Goal: Task Accomplishment & Management: Use online tool/utility

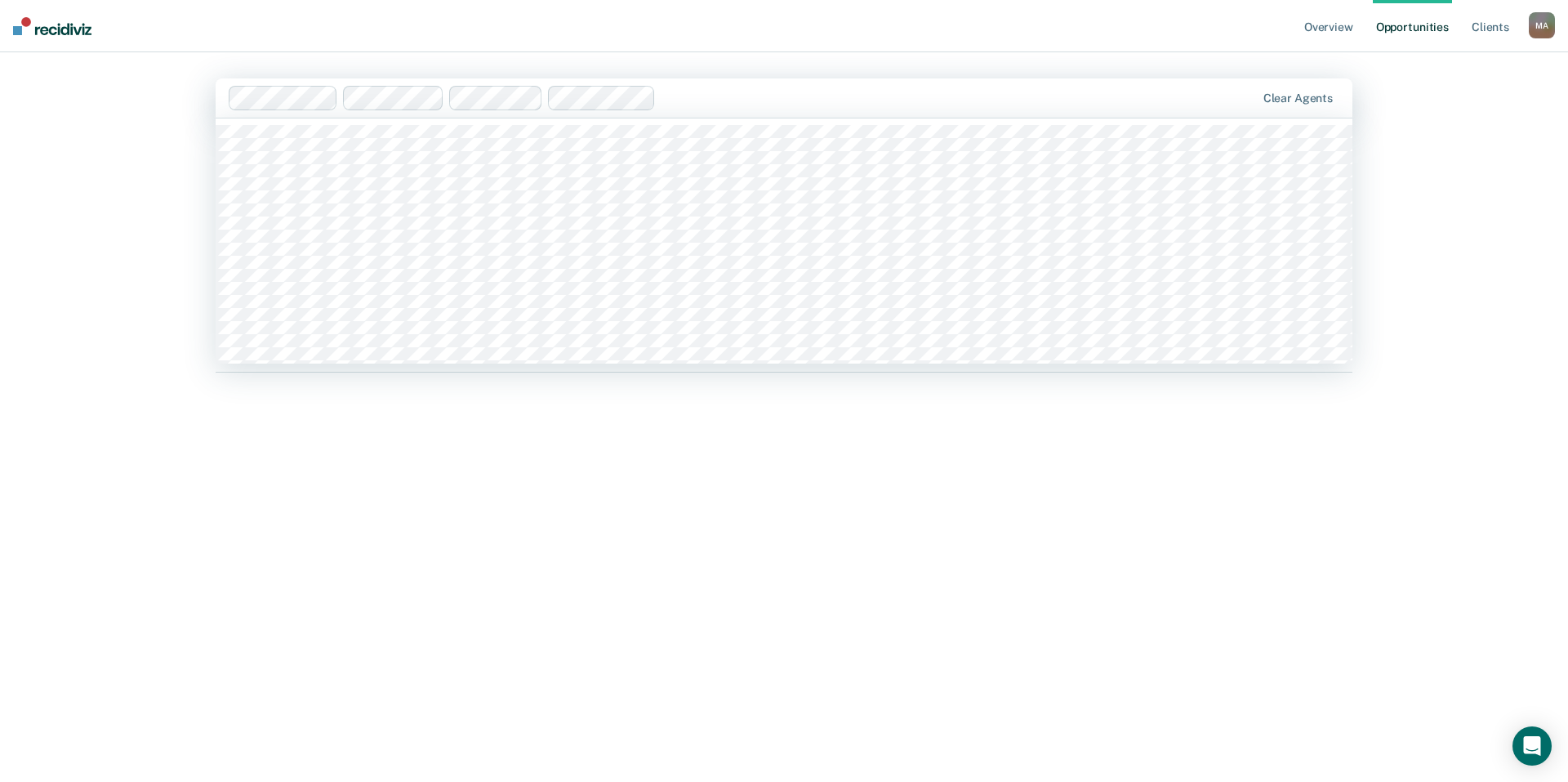
click at [691, 95] on div at bounding box center [958, 97] width 592 height 19
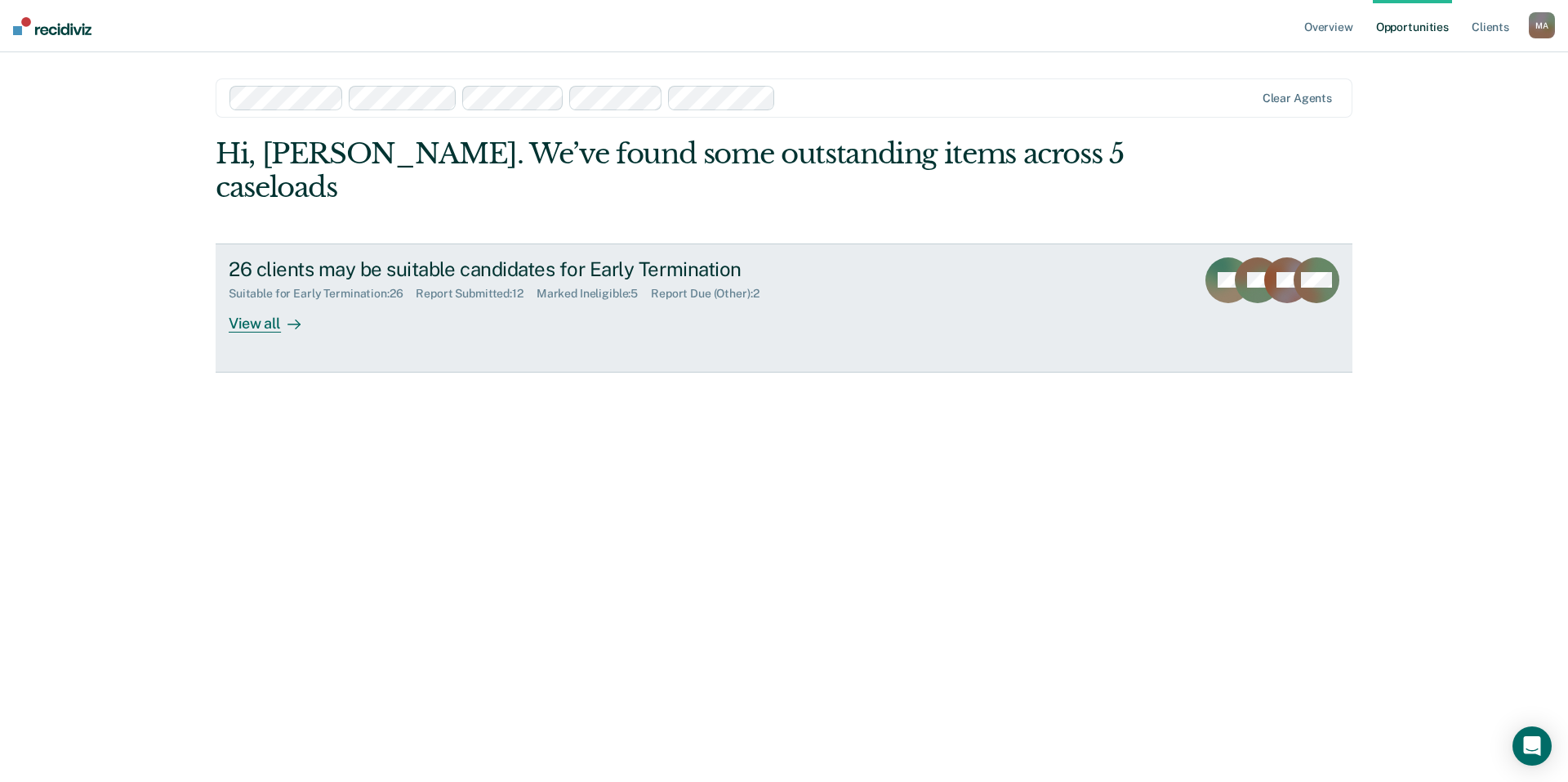
click at [237, 301] on div "View all" at bounding box center [274, 316] width 91 height 32
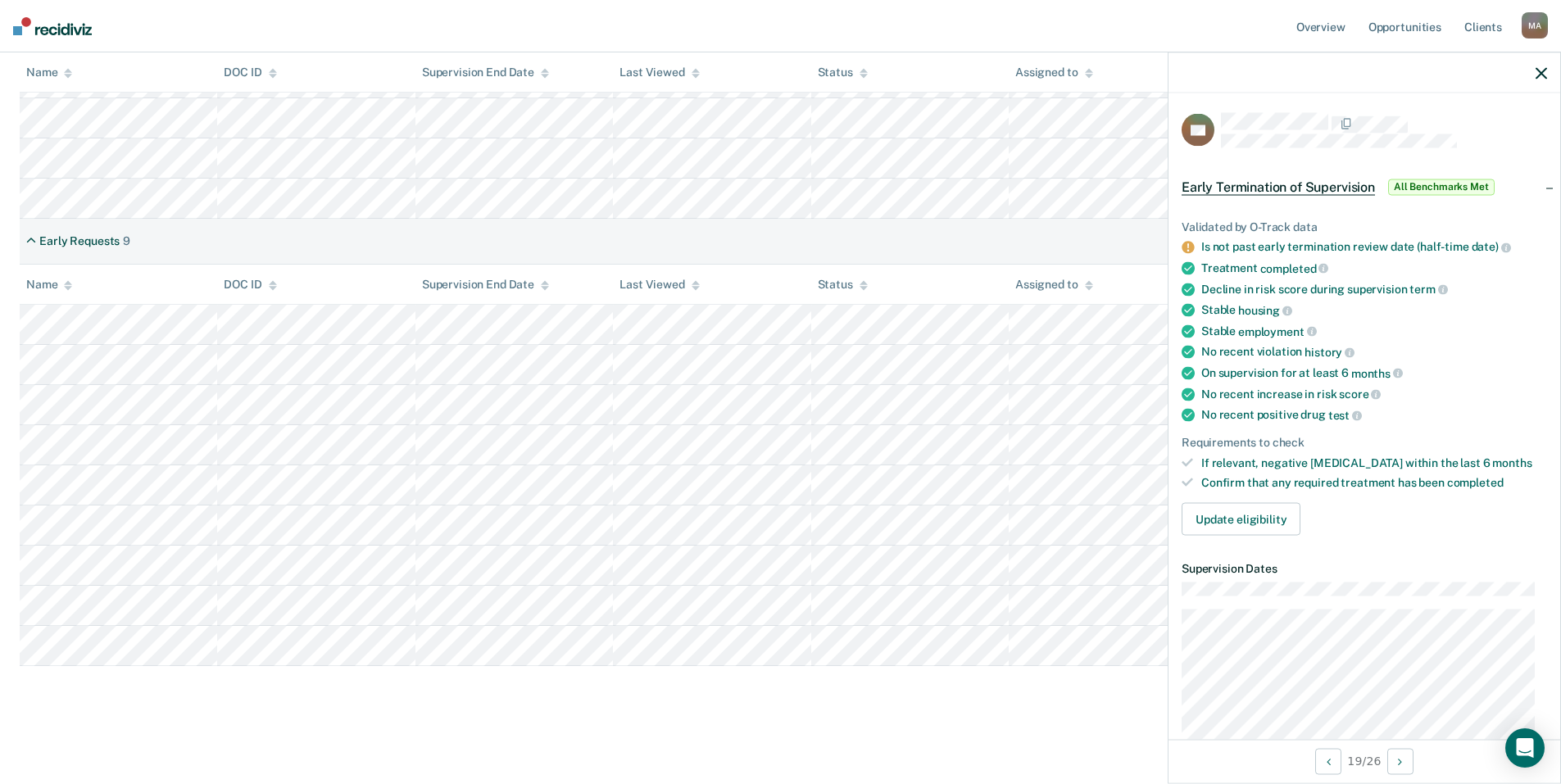
click at [1549, 71] on div at bounding box center [1364, 72] width 392 height 41
click at [1541, 72] on icon "button" at bounding box center [1541, 72] width 12 height 12
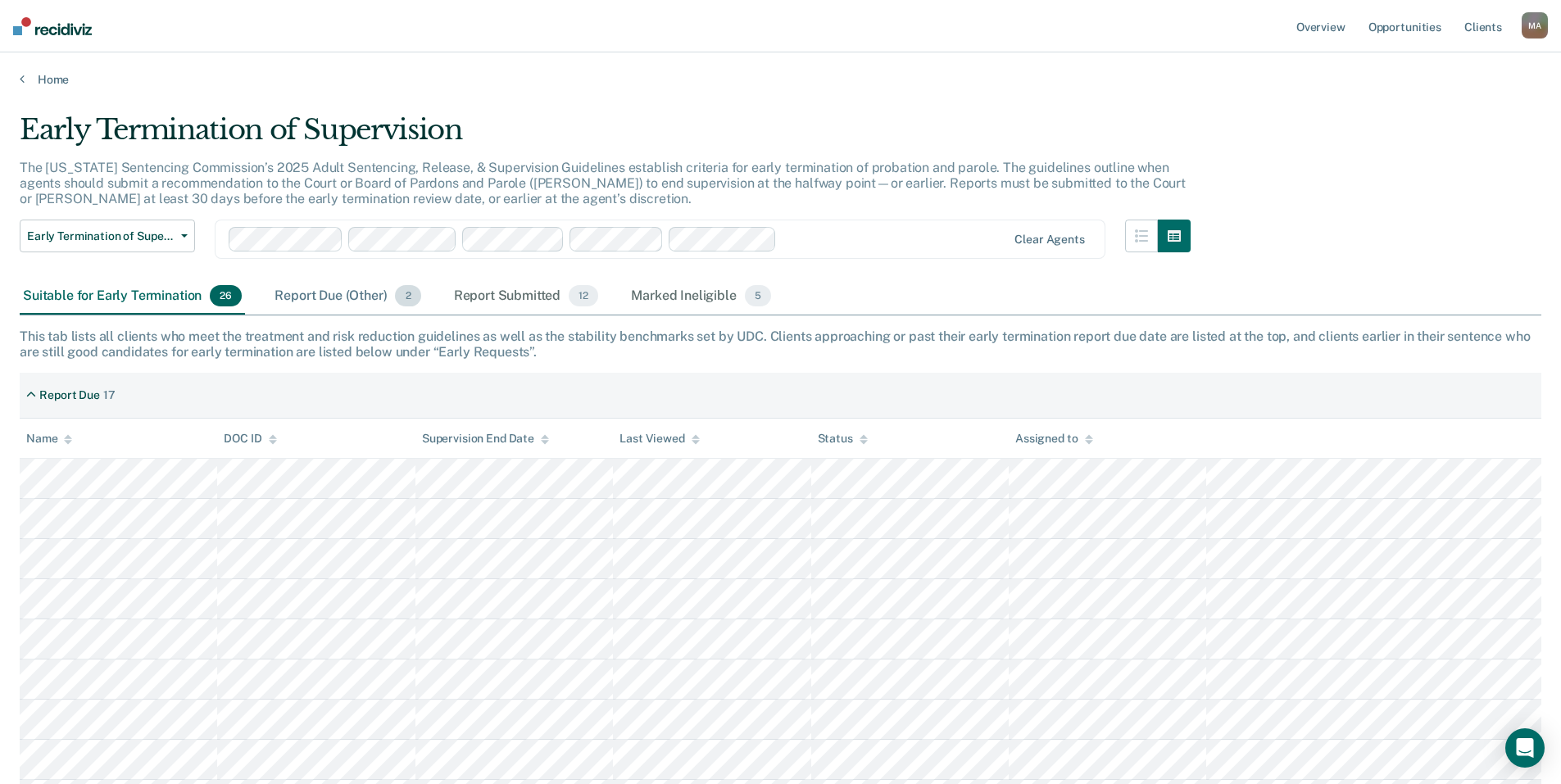
click at [333, 298] on div "Report Due (Other) 2" at bounding box center [348, 296] width 152 height 36
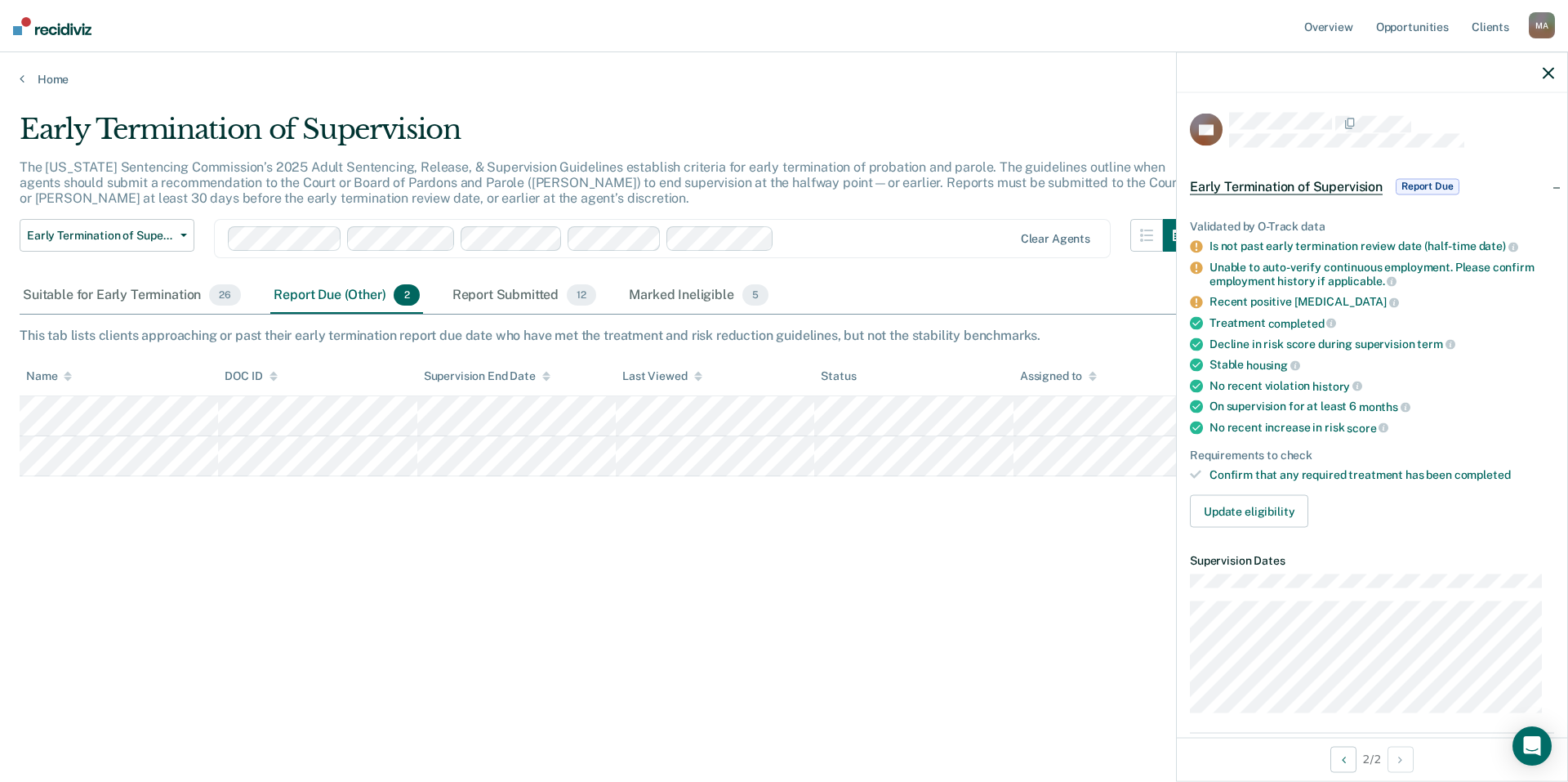
click at [1008, 670] on div "Early Termination of Supervision The [US_STATE] Sentencing Commission’s 2025 Ad…" at bounding box center [784, 412] width 1529 height 599
click at [1551, 79] on icon "button" at bounding box center [1548, 72] width 12 height 12
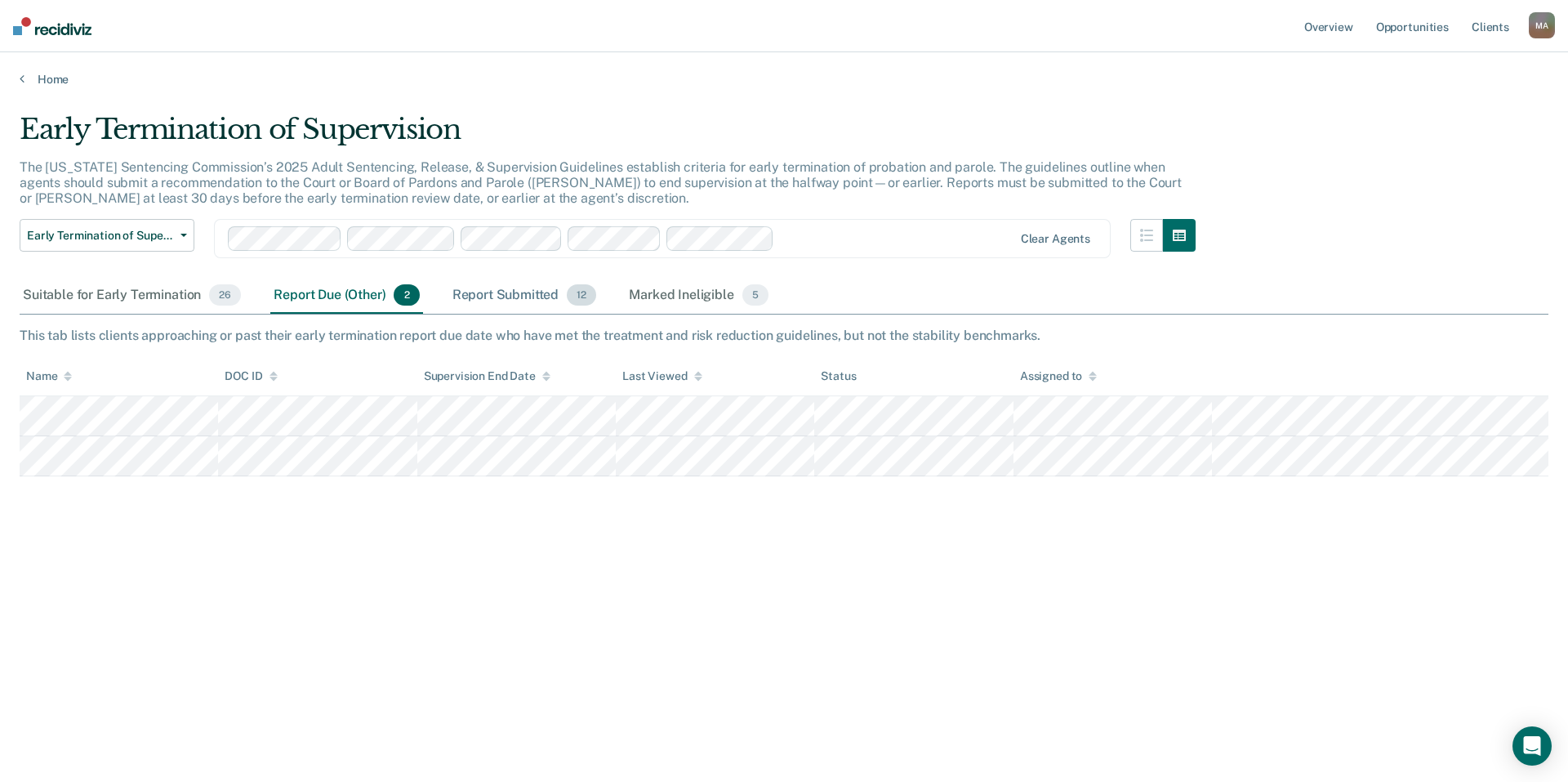
click at [531, 295] on div "Report Submitted 12" at bounding box center [524, 295] width 151 height 36
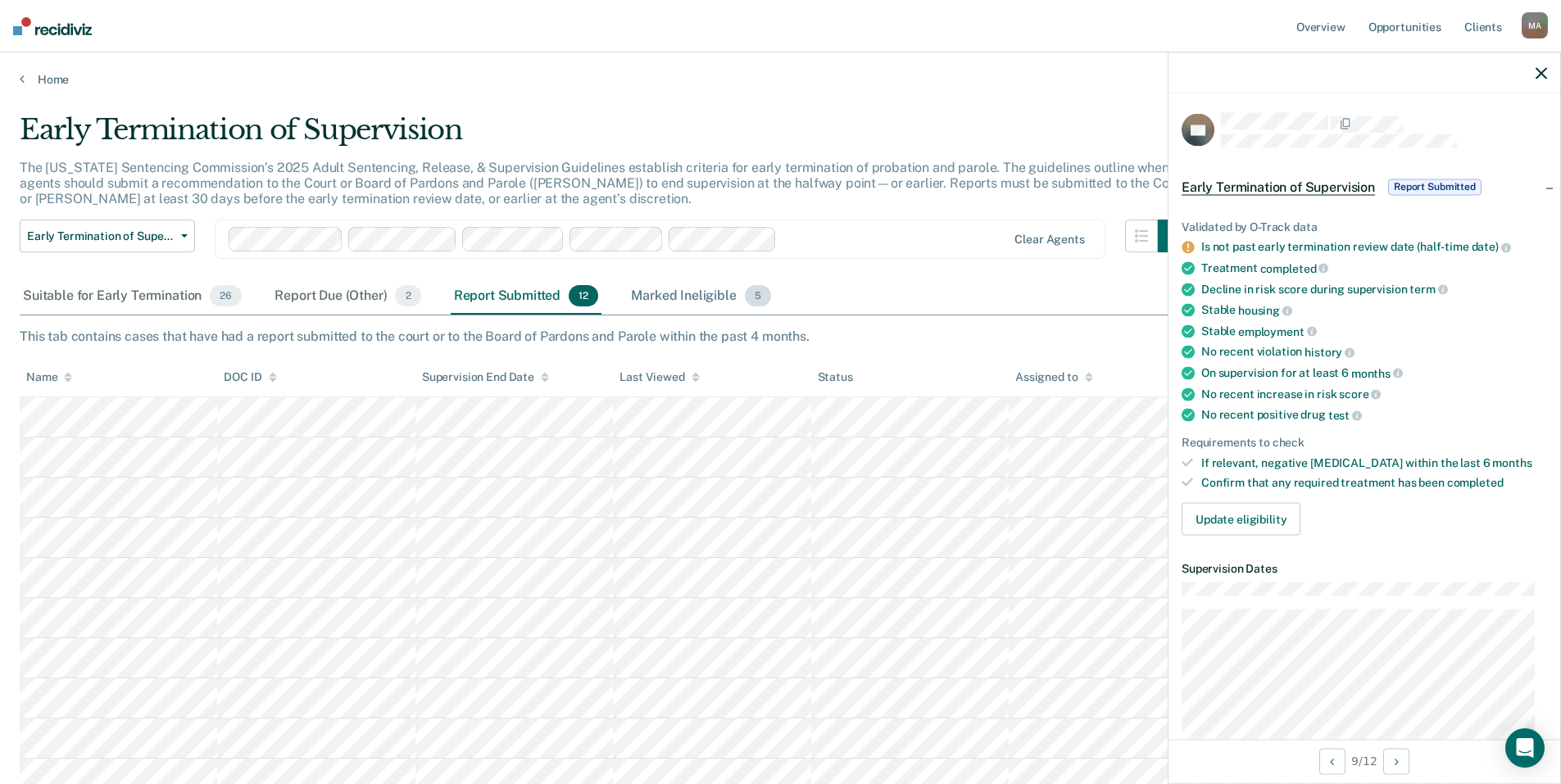
click at [684, 297] on div "Marked Ineligible 5" at bounding box center [701, 296] width 147 height 36
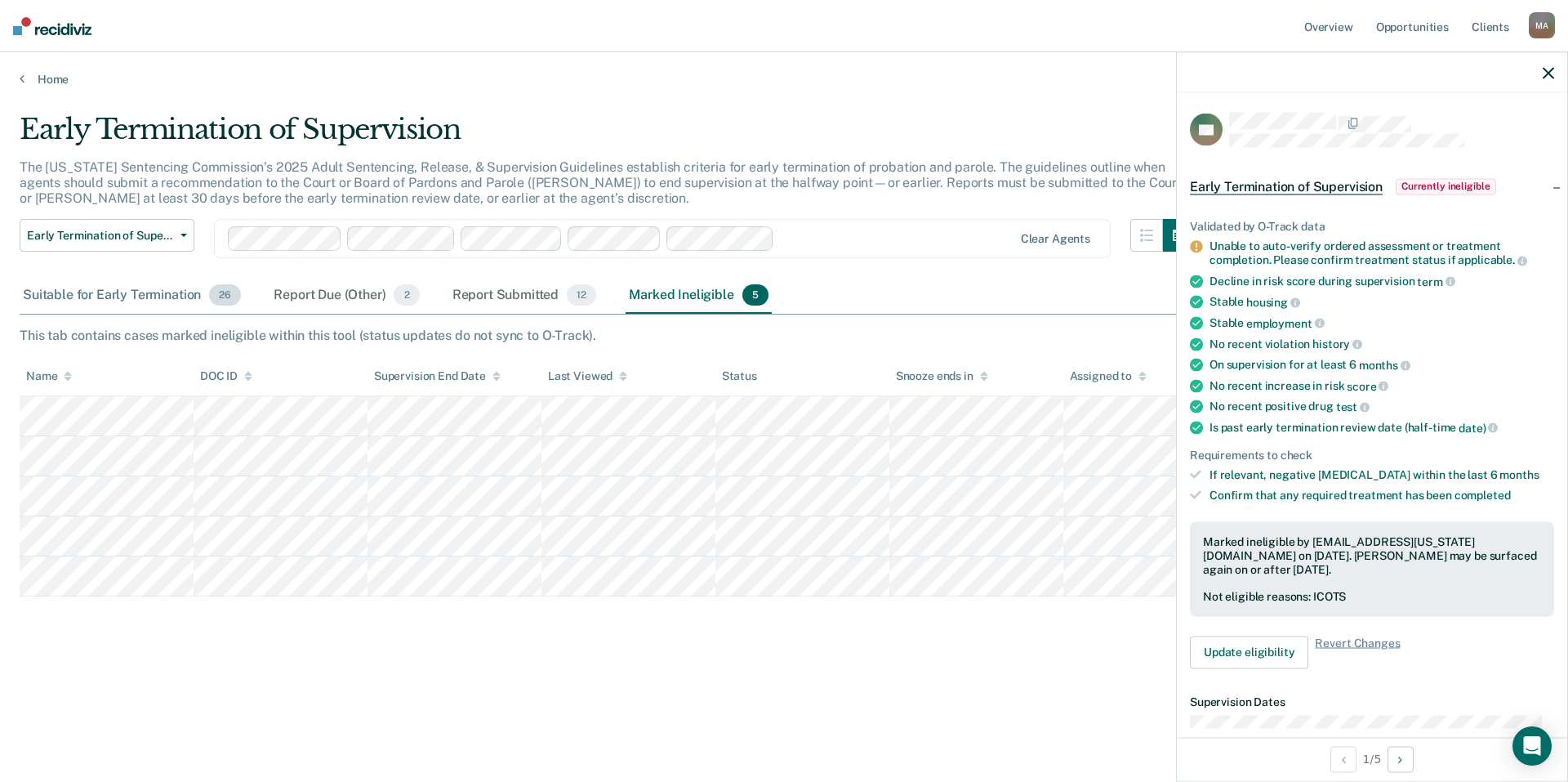
click at [154, 296] on div "Suitable for Early Termination 26" at bounding box center [132, 295] width 225 height 36
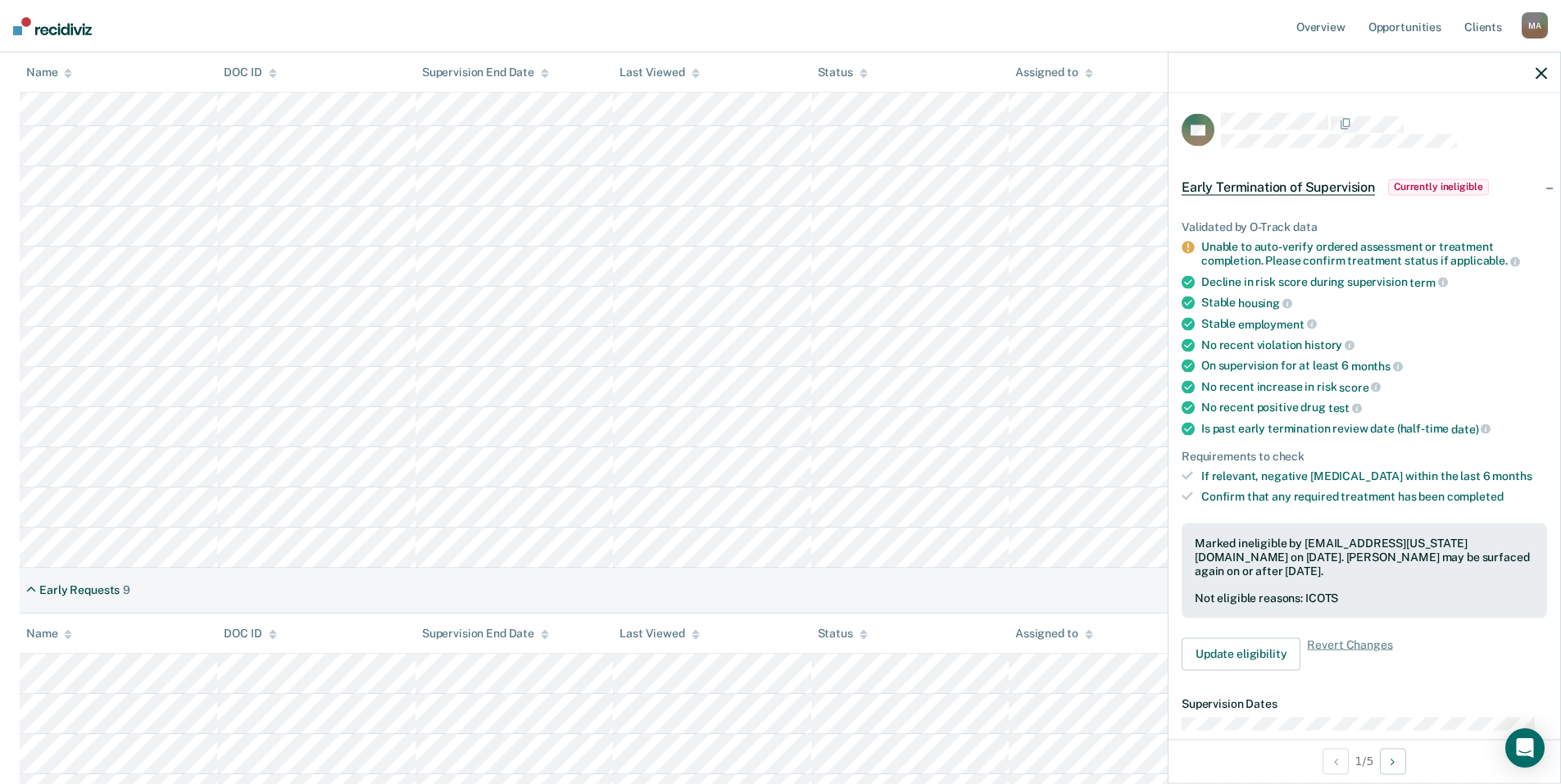
scroll to position [737, 0]
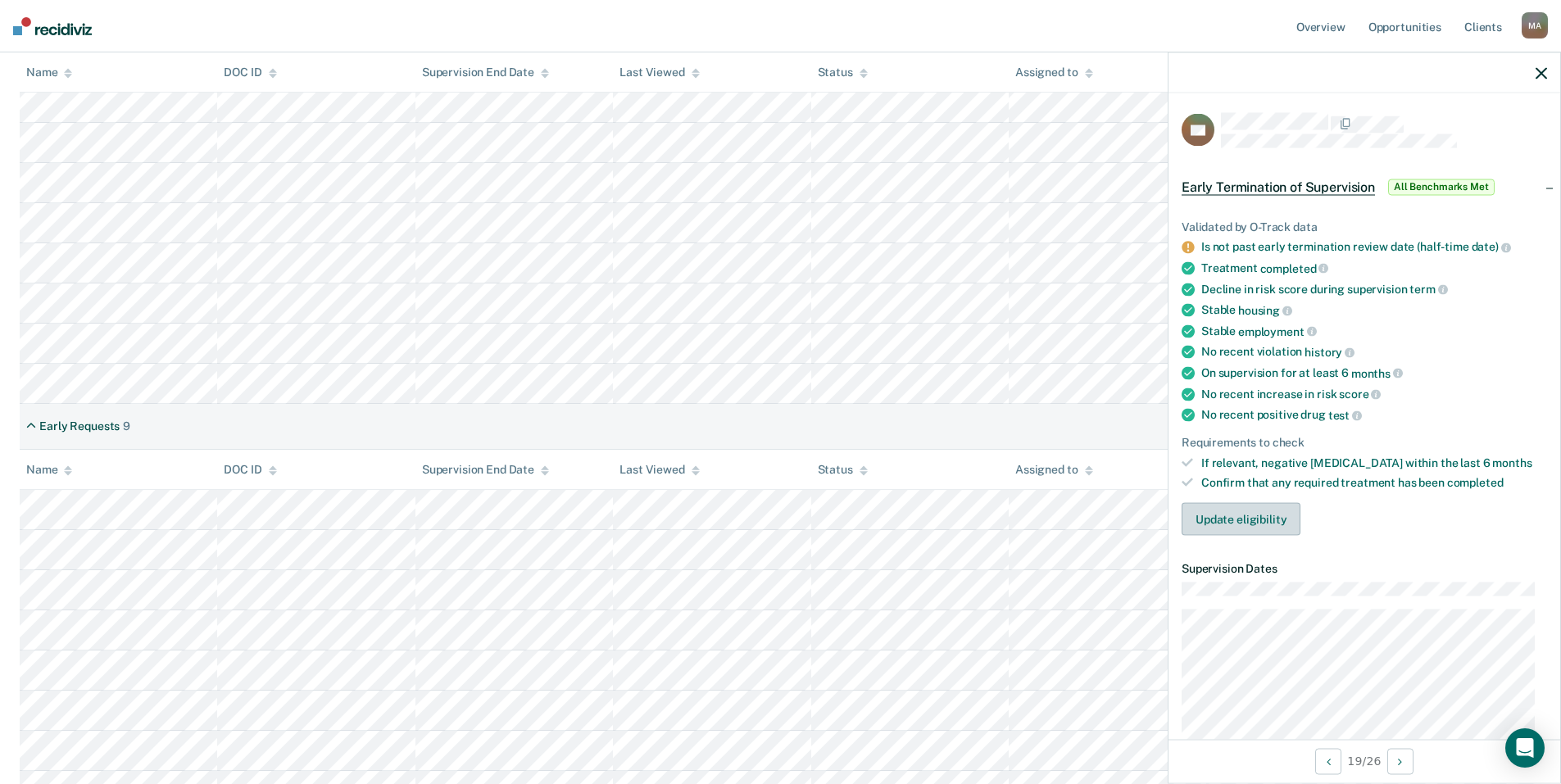
click at [1231, 518] on button "Update eligibility" at bounding box center [1241, 519] width 119 height 33
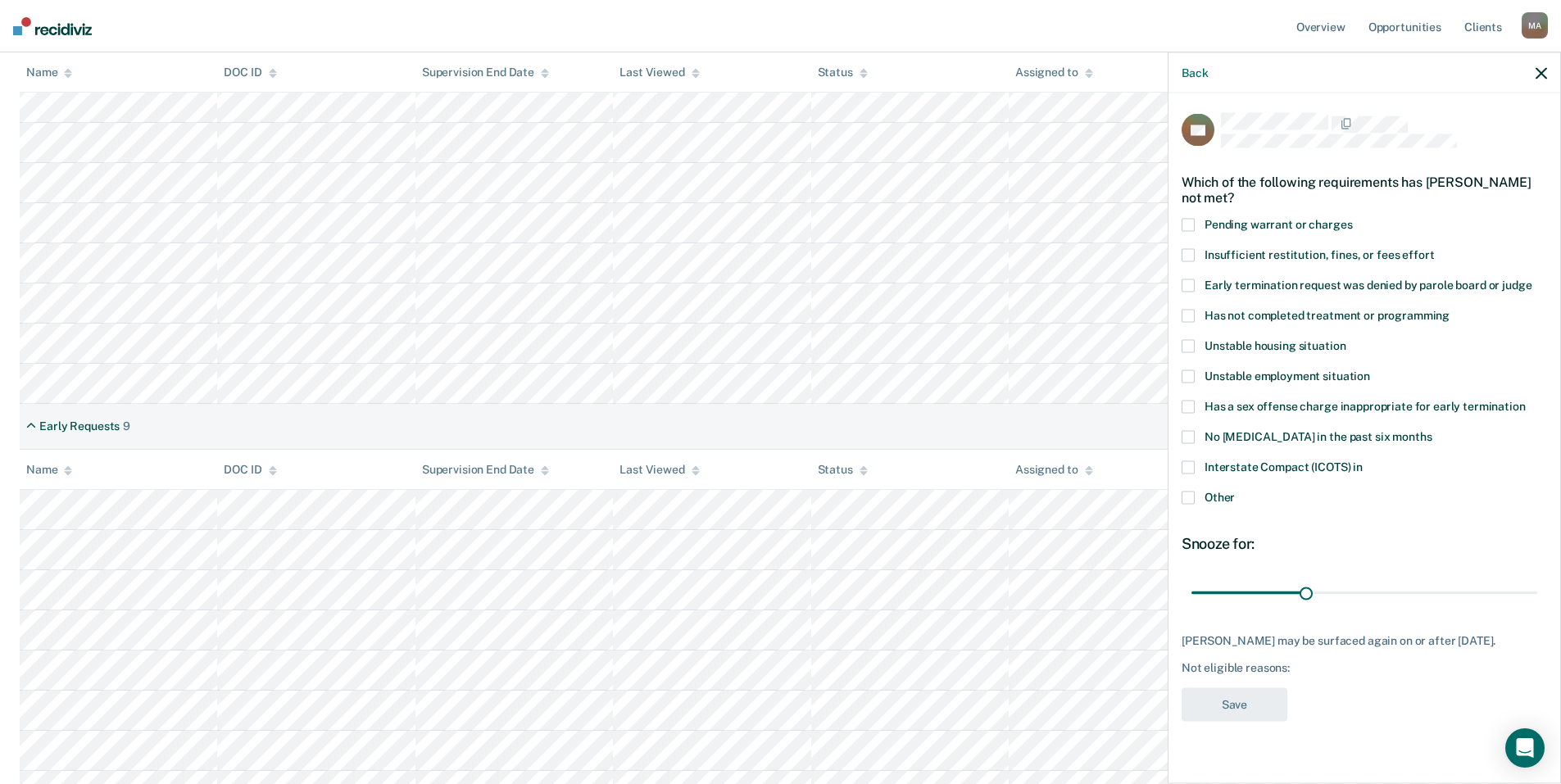
click at [1189, 492] on span at bounding box center [1188, 497] width 13 height 13
click at [1234, 491] on input "Other" at bounding box center [1234, 491] width 0 height 0
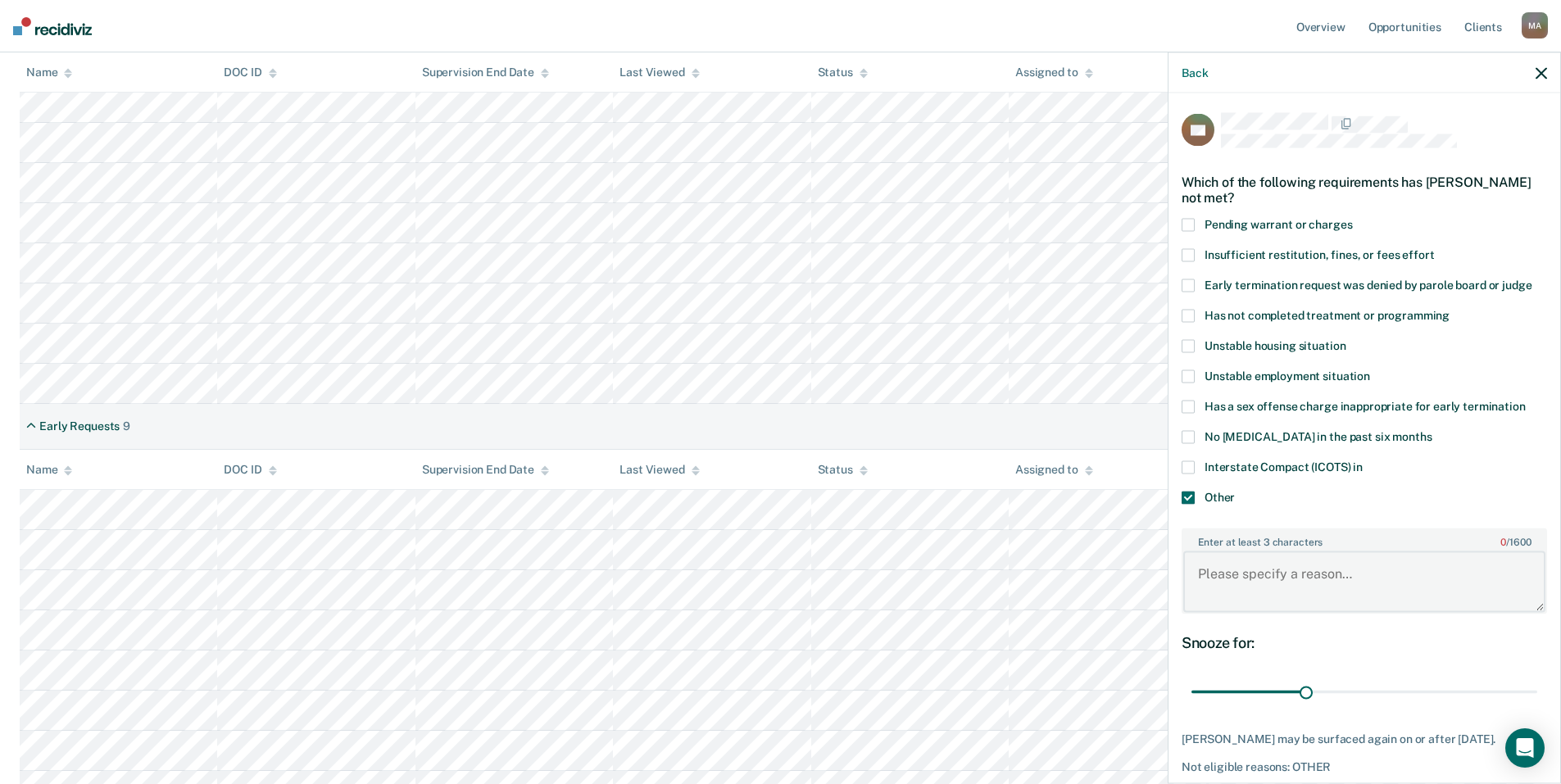
click at [1256, 580] on textarea "Enter at least 3 characters 0 / 1600" at bounding box center [1364, 581] width 362 height 61
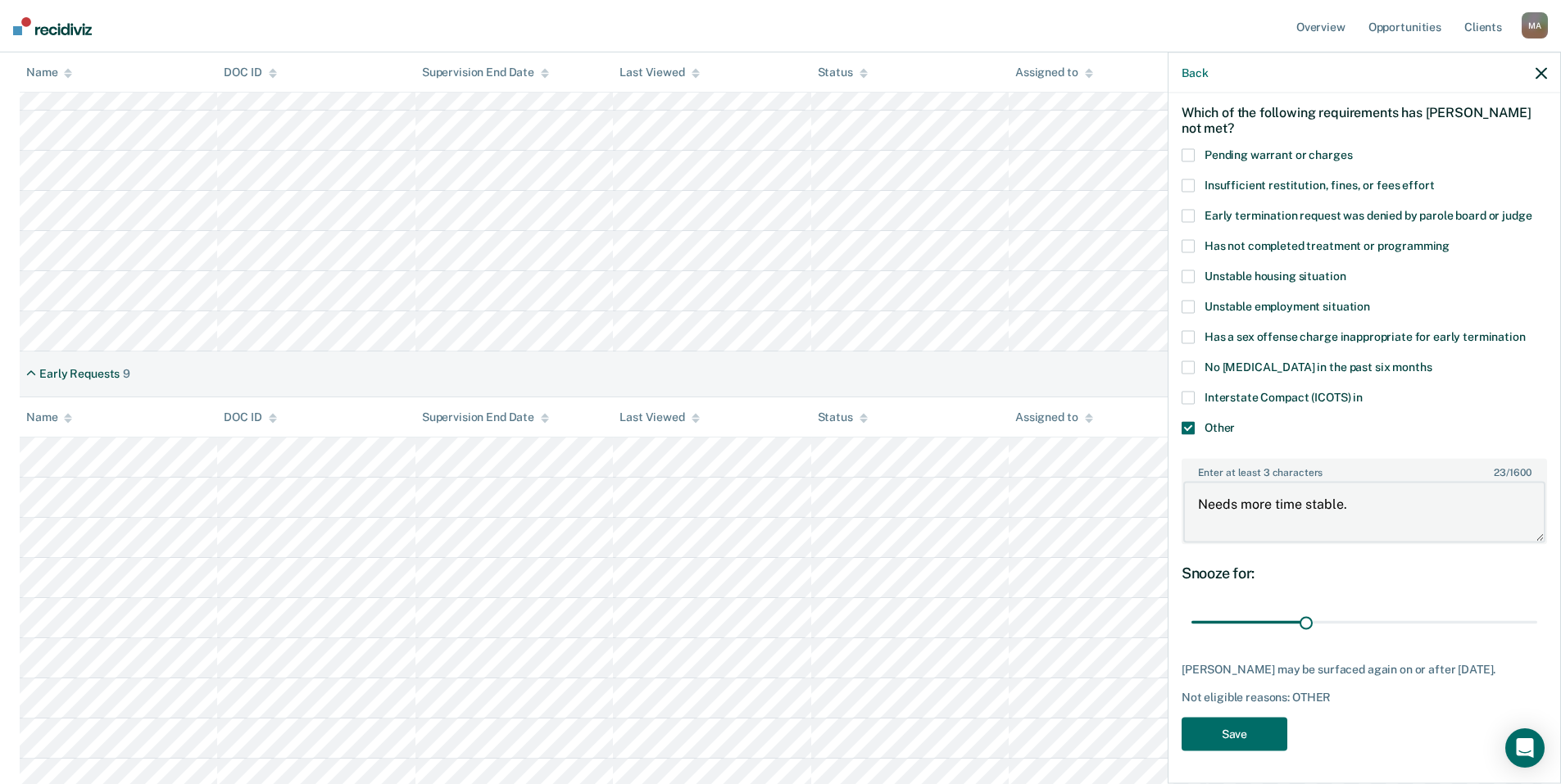
scroll to position [819, 0]
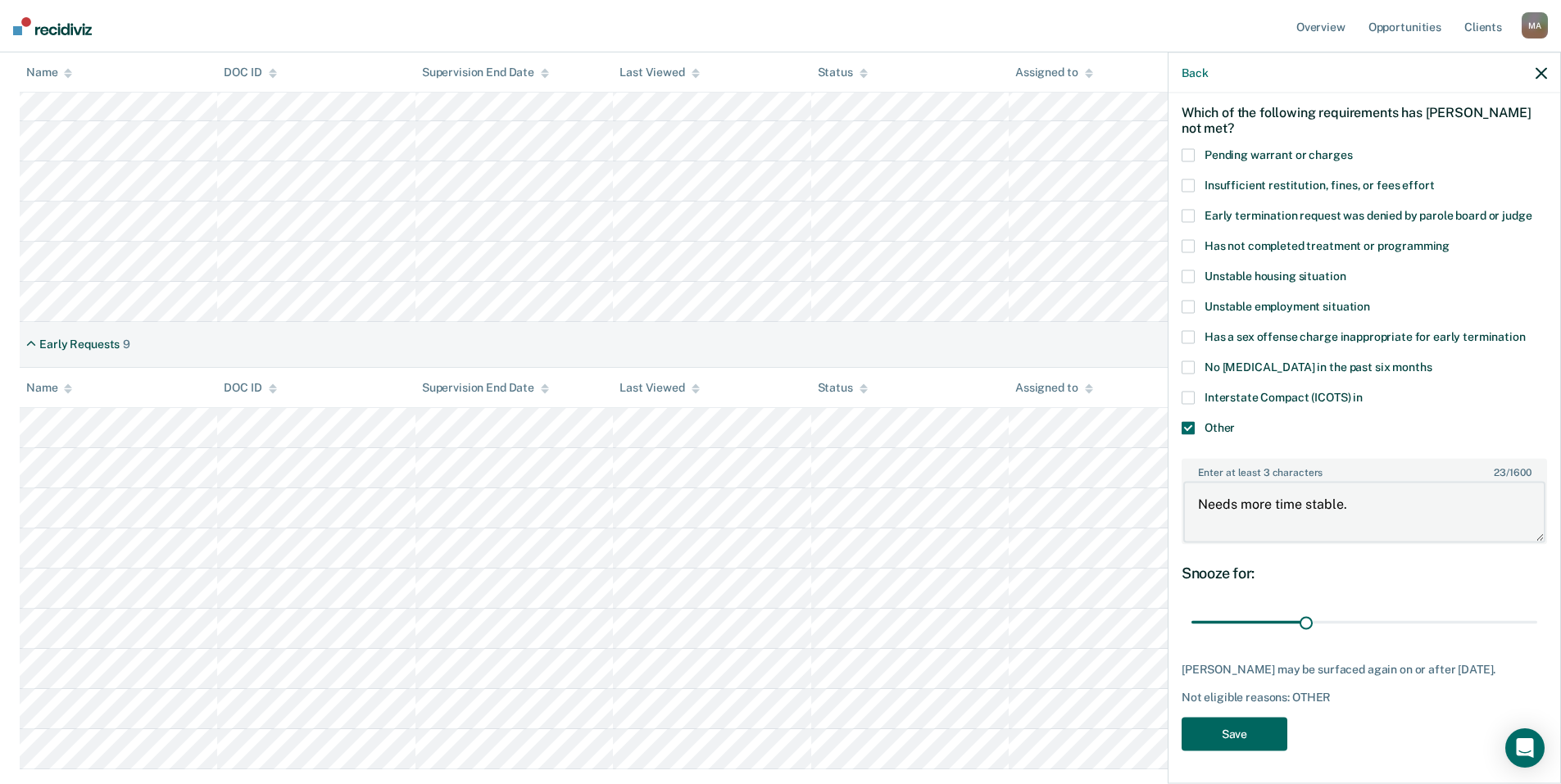
type textarea "Needs more time stable."
click at [1256, 726] on button "Save" at bounding box center [1234, 734] width 105 height 34
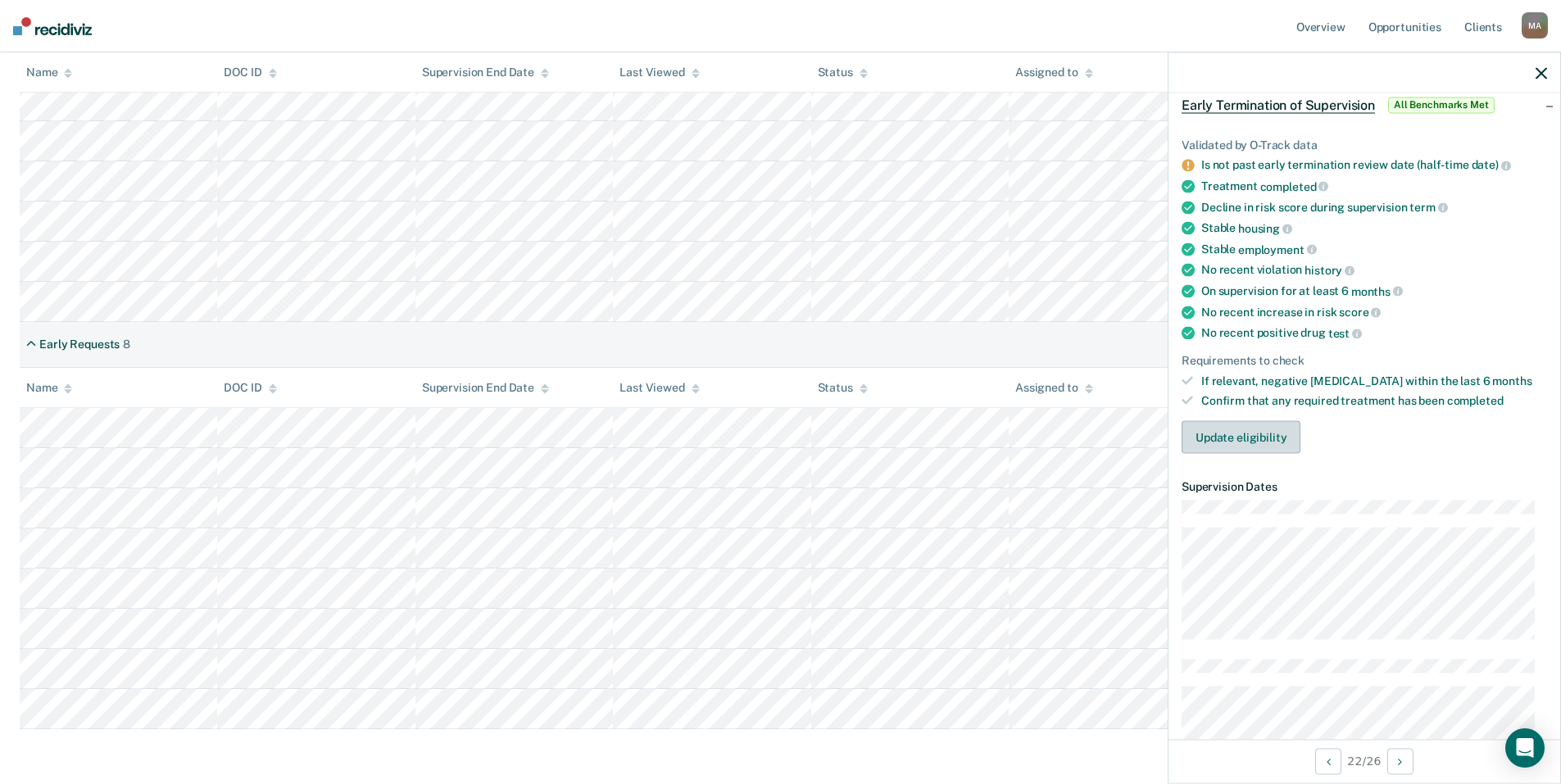
click at [1217, 426] on button "Update eligibility" at bounding box center [1241, 437] width 119 height 33
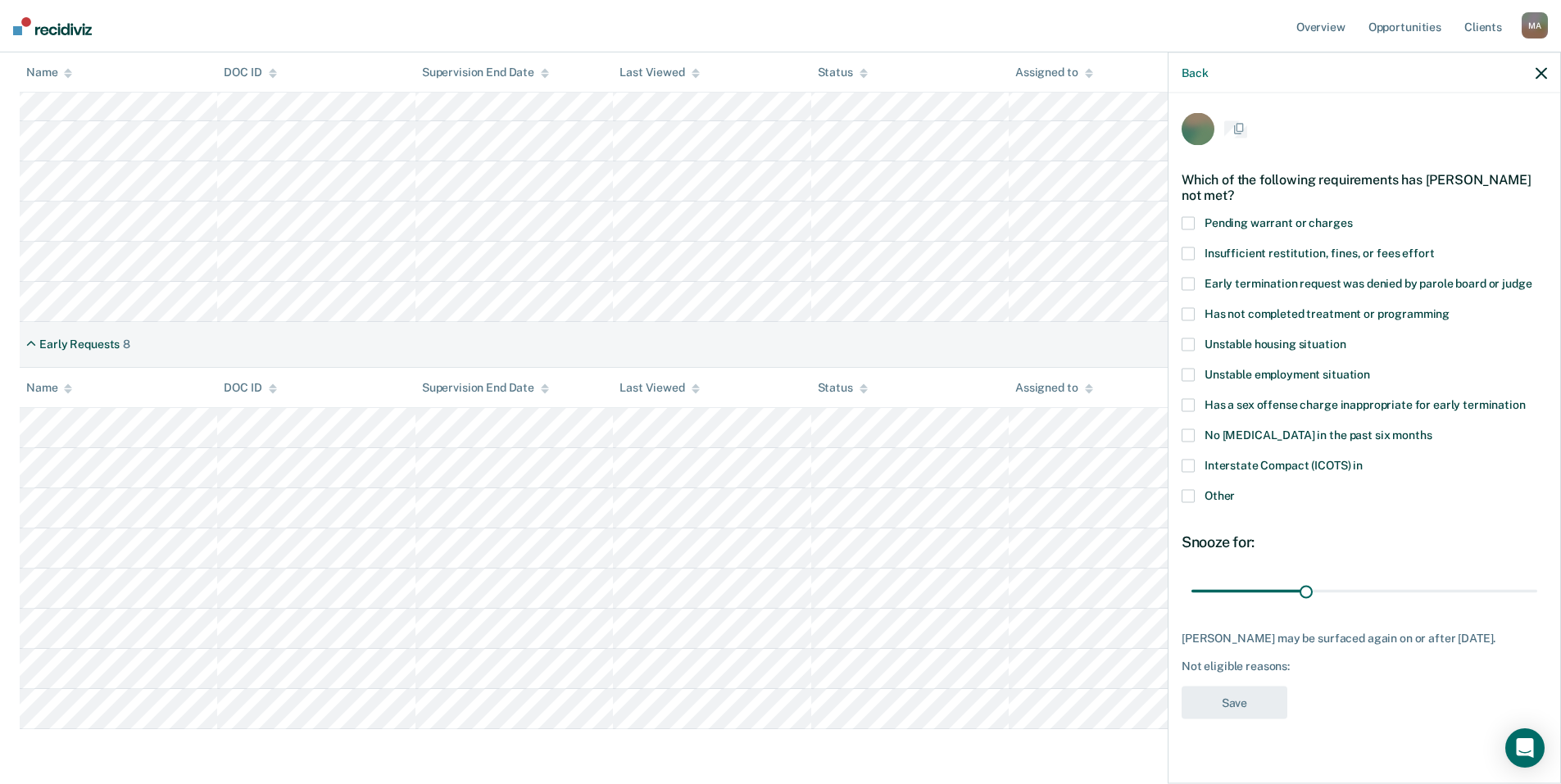
scroll to position [0, 0]
click at [1190, 498] on span at bounding box center [1188, 497] width 13 height 13
click at [1234, 491] on input "Other" at bounding box center [1234, 491] width 0 height 0
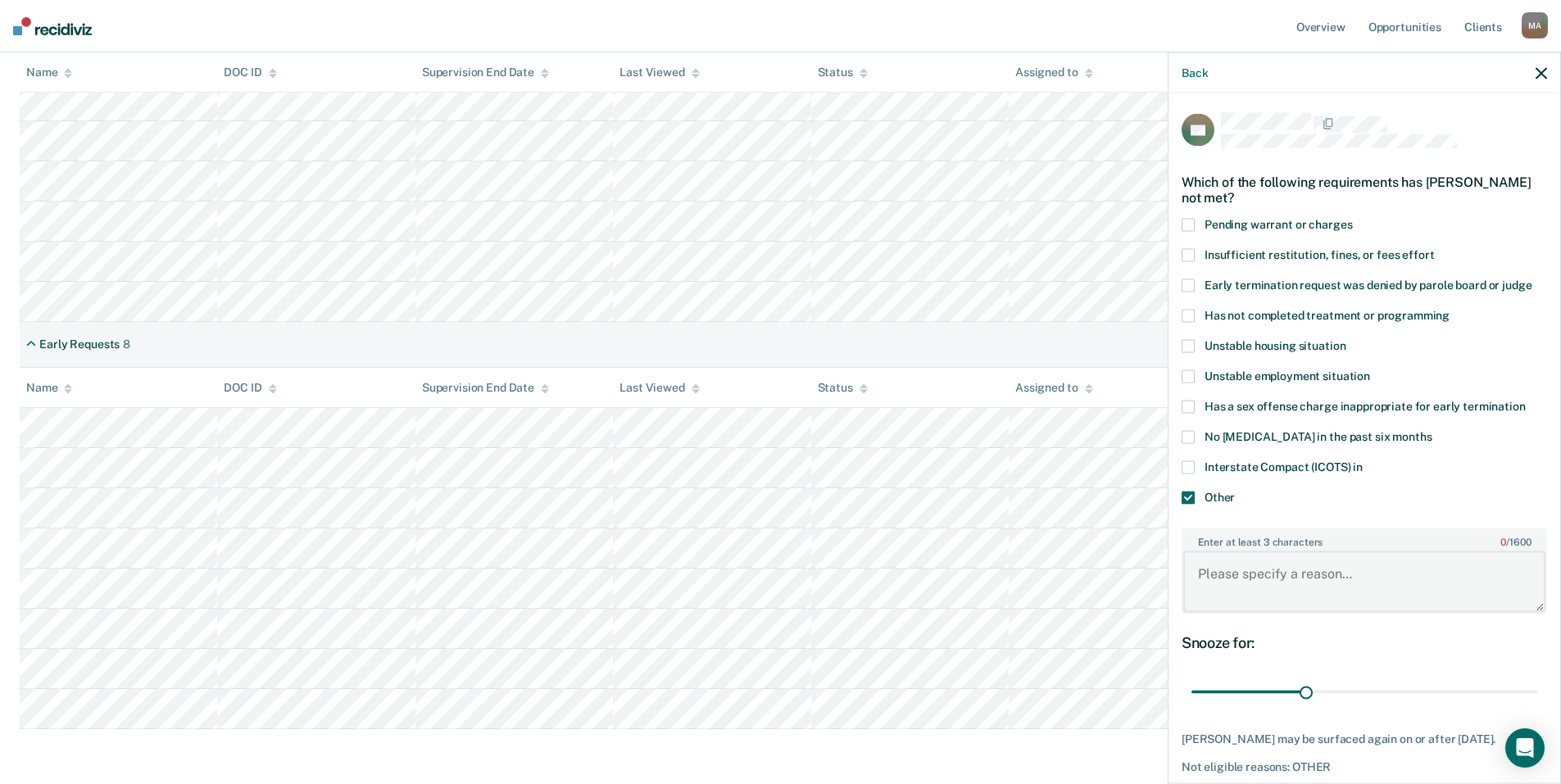
click at [1241, 569] on textarea "Enter at least 3 characters 0 / 1600" at bounding box center [1364, 581] width 362 height 61
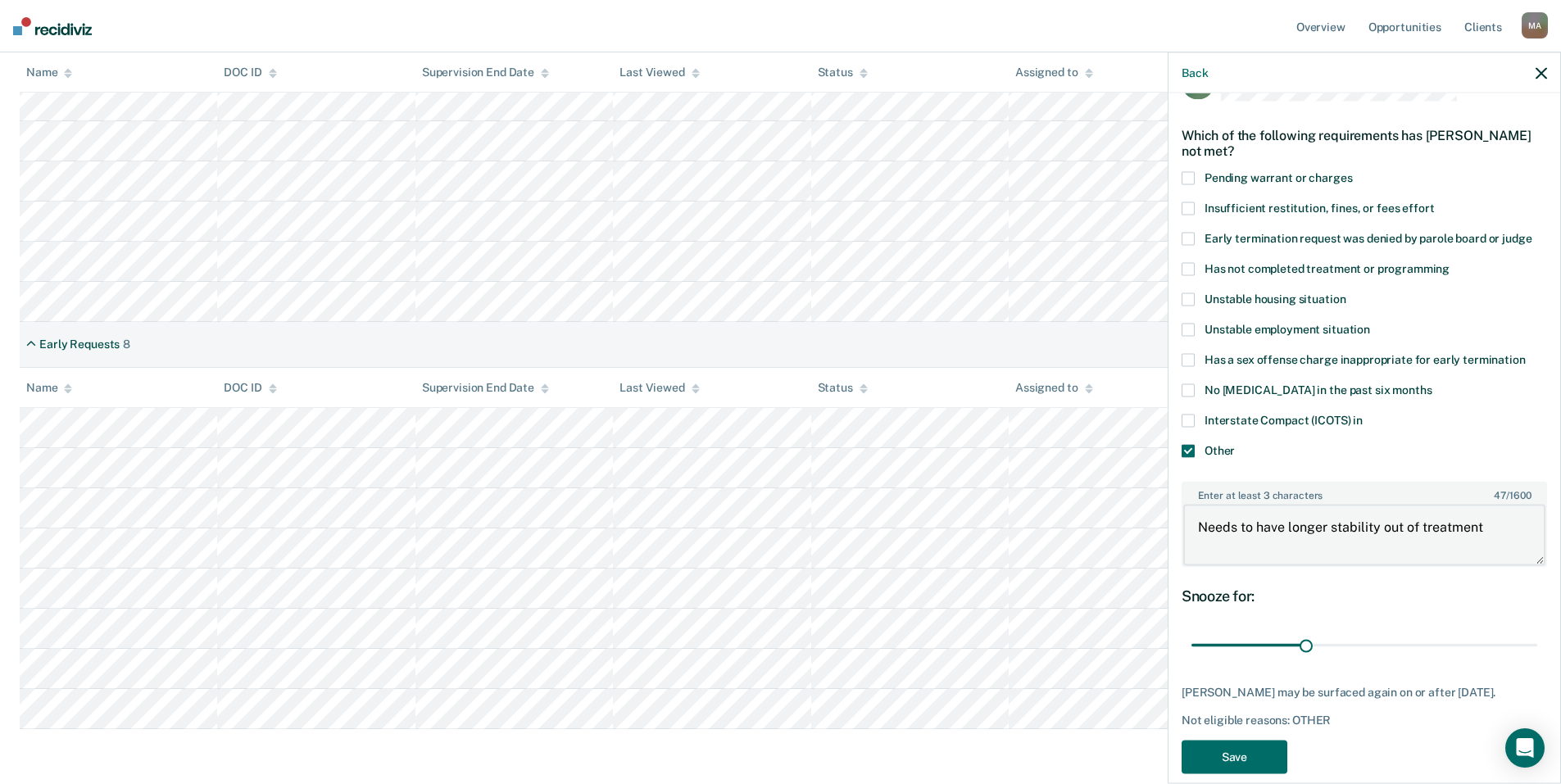
scroll to position [68, 0]
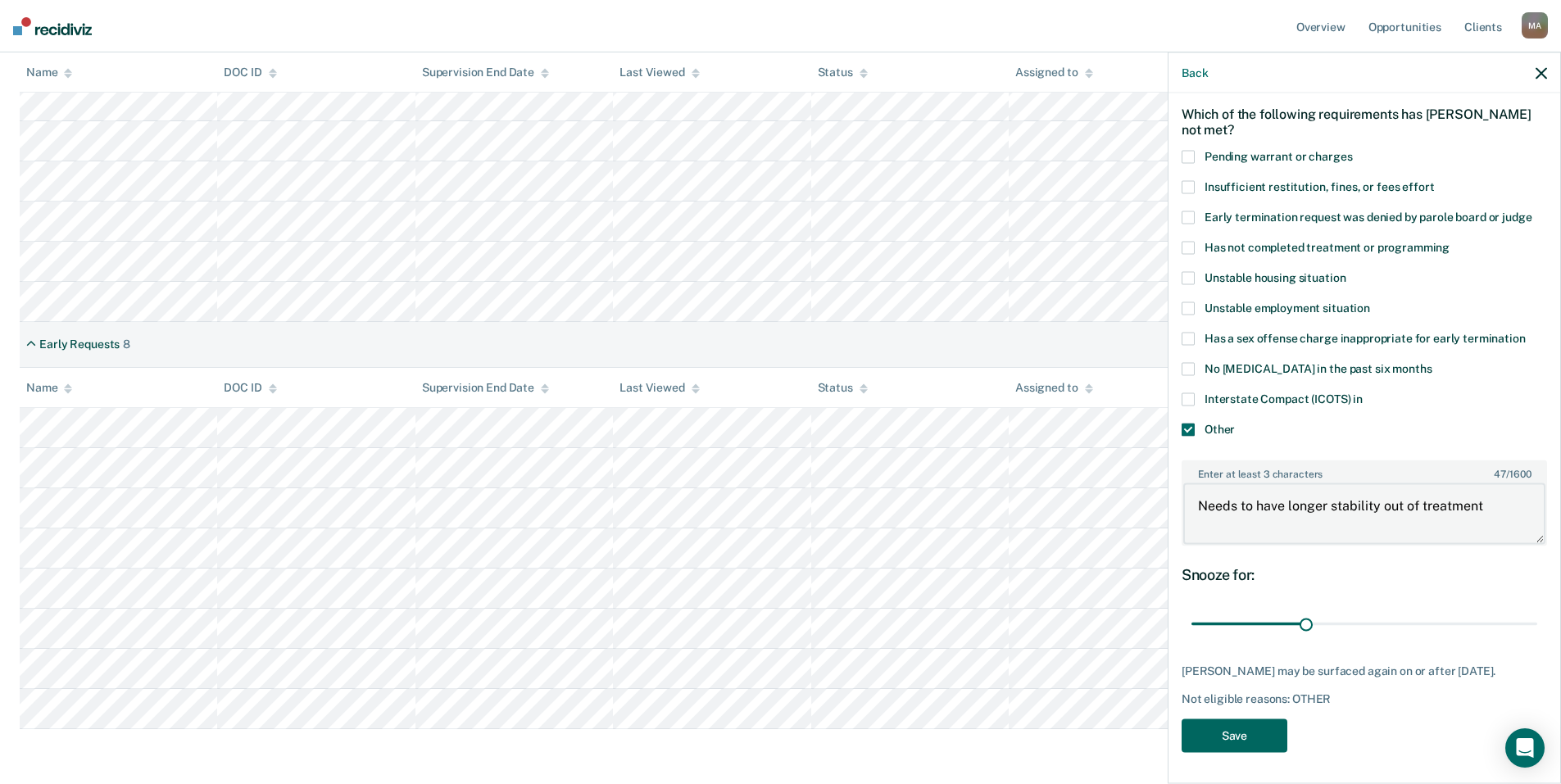
type textarea "Needs to have longer stability out of treatment"
click at [1235, 724] on button "Save" at bounding box center [1234, 734] width 105 height 34
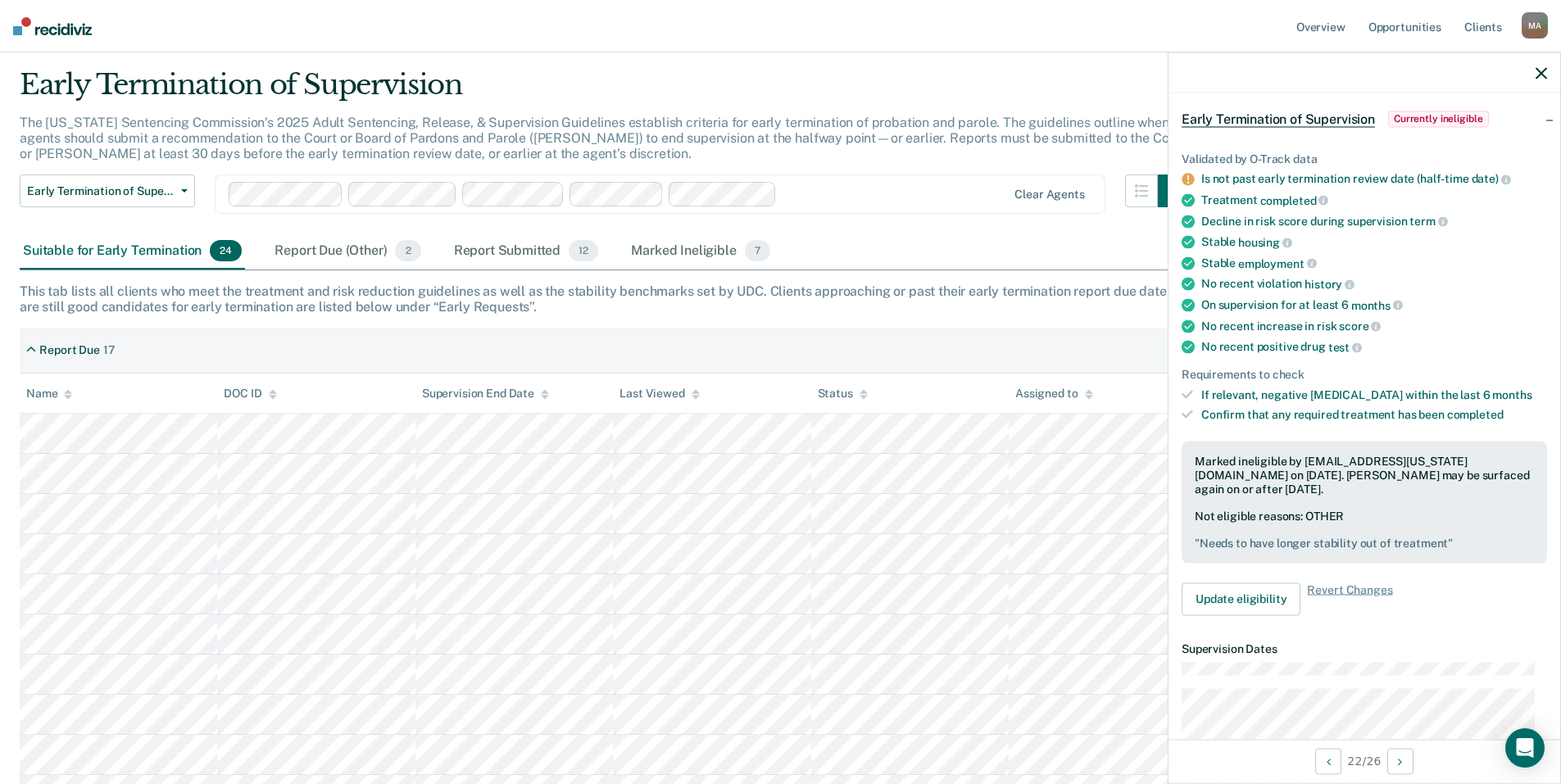
scroll to position [0, 0]
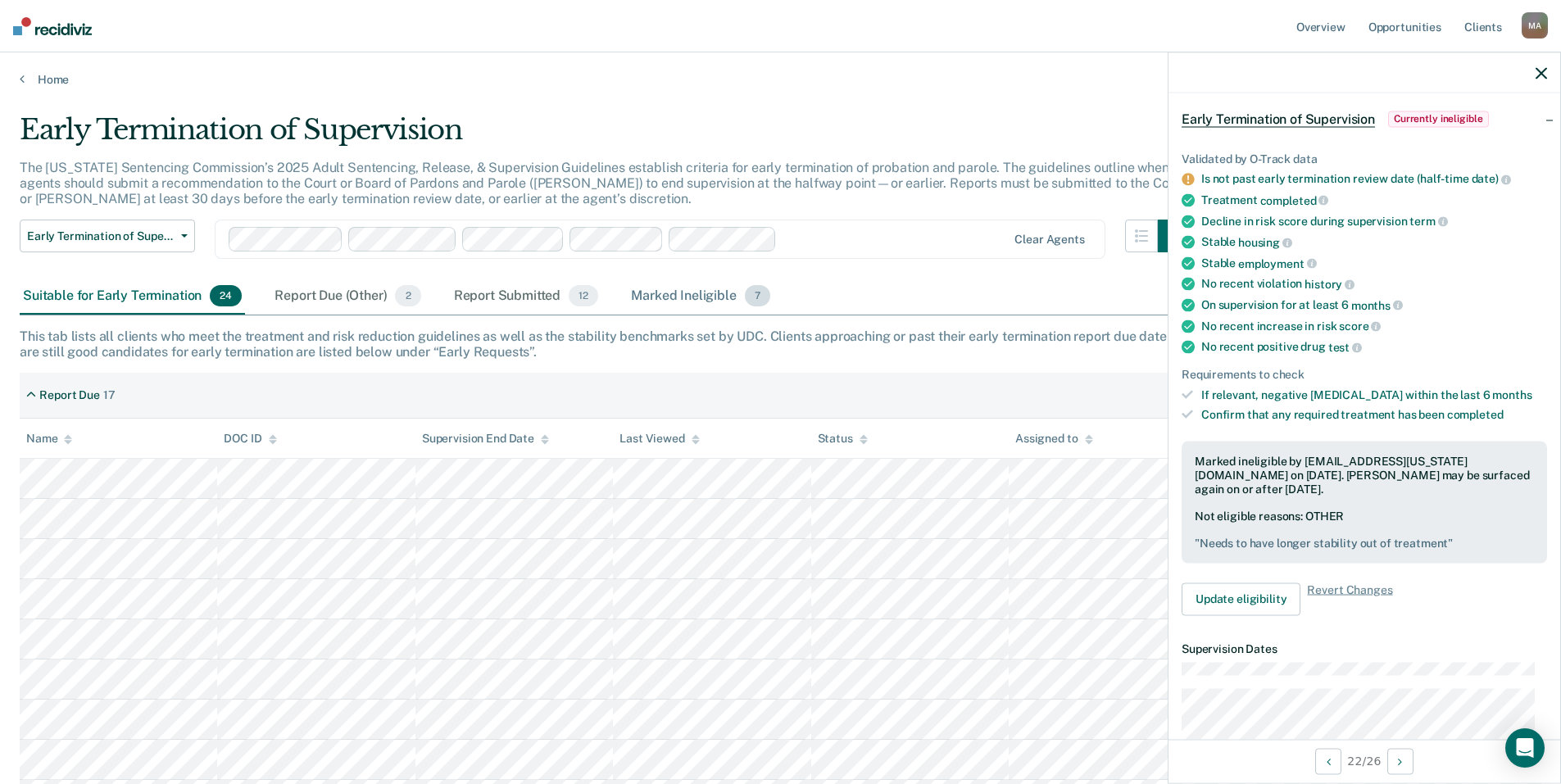
click at [695, 293] on div "Marked Ineligible 7" at bounding box center [700, 296] width 146 height 36
